Goal: Check status: Verify the current state of an ongoing process or item

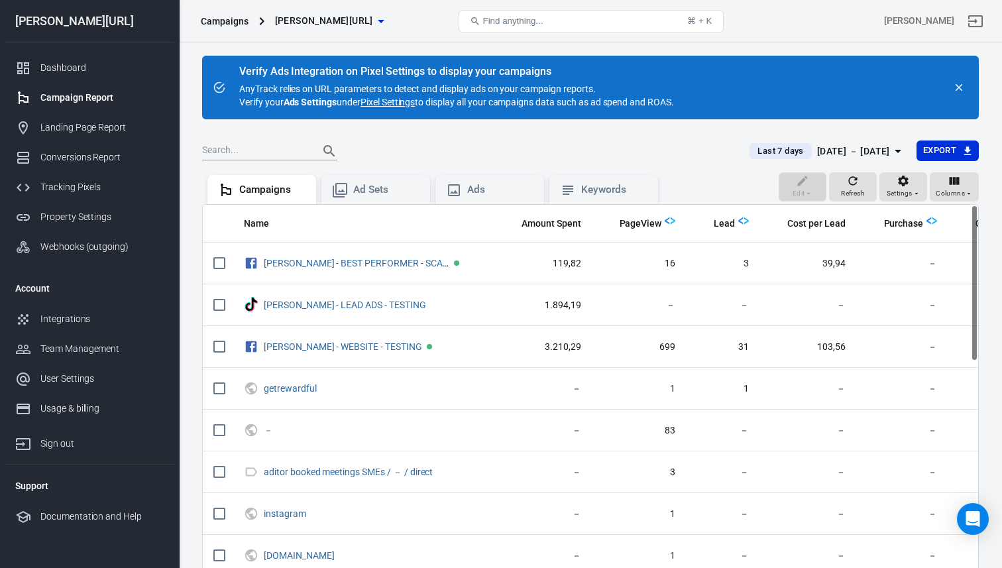
click at [846, 153] on div "[DATE] － [DATE]" at bounding box center [853, 151] width 73 height 17
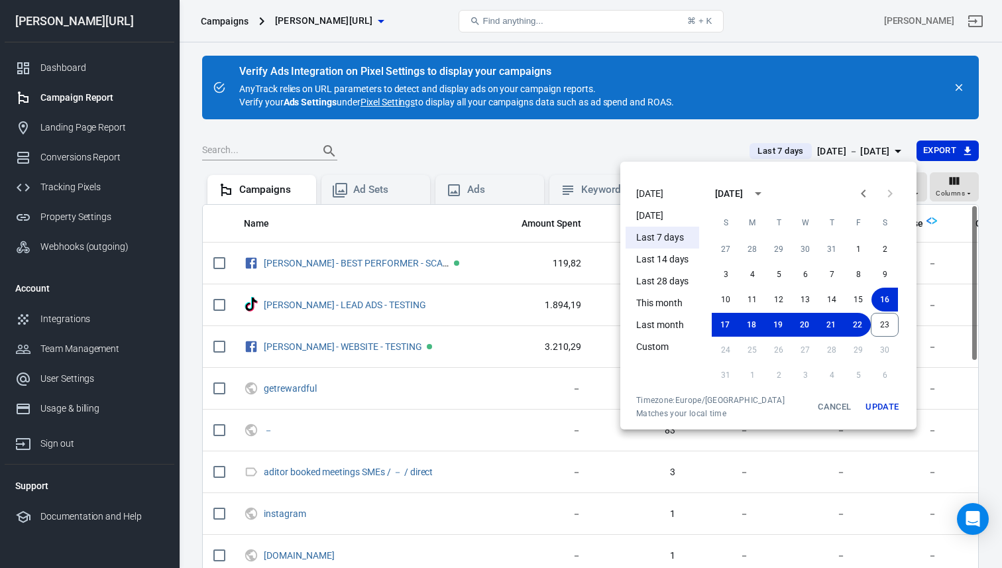
click at [653, 197] on li "[DATE]" at bounding box center [663, 194] width 74 height 22
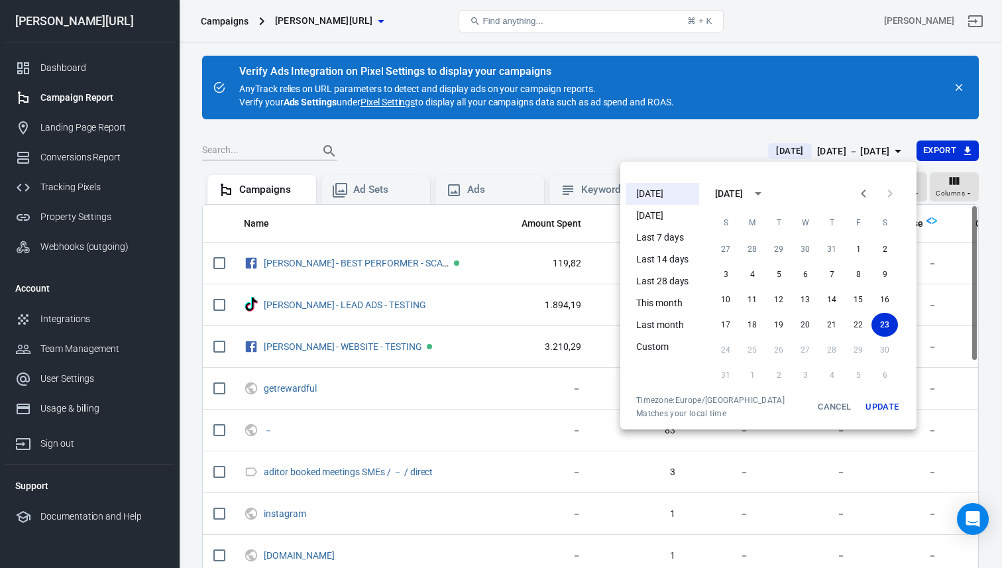
click at [884, 413] on button "Update" at bounding box center [882, 407] width 42 height 24
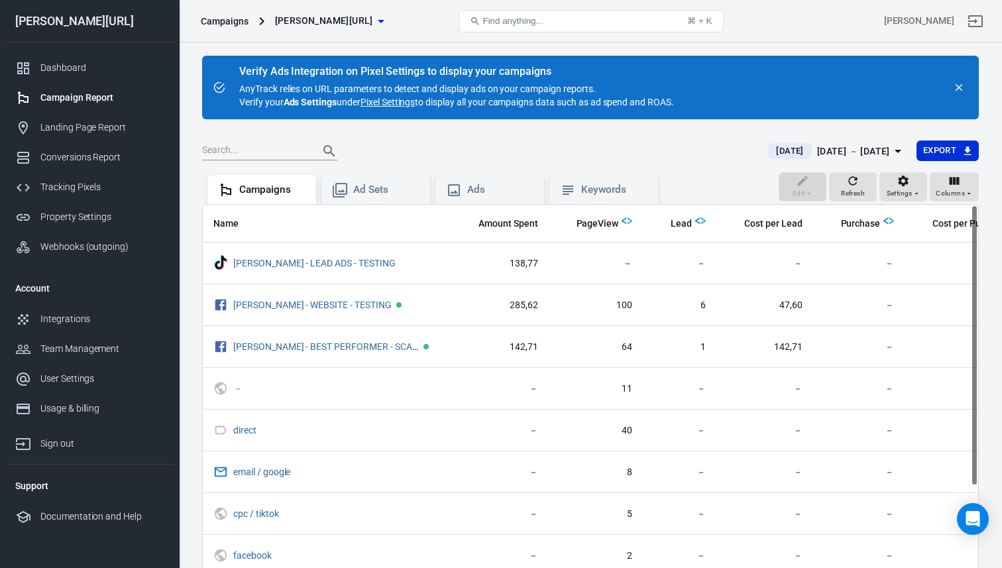
scroll to position [0, 70]
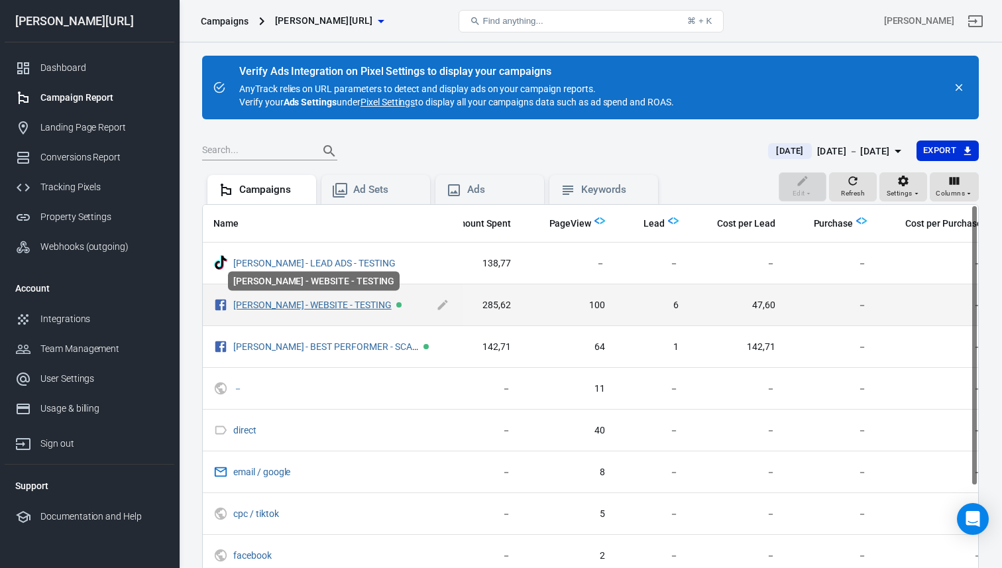
click at [321, 301] on link "[PERSON_NAME] - WEBSITE - TESTING" at bounding box center [312, 305] width 158 height 11
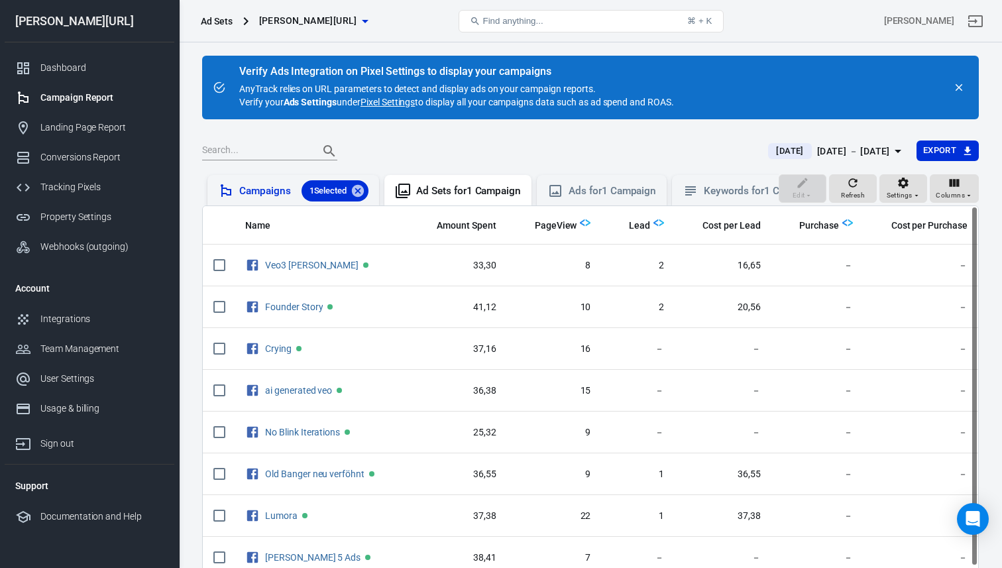
click at [278, 191] on div "Campaigns 1 Selected" at bounding box center [303, 190] width 129 height 21
